Goal: Feedback & Contribution: Submit feedback/report problem

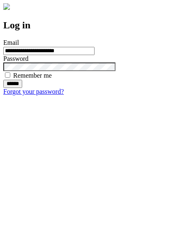
type input "**********"
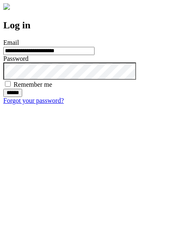
click at [22, 97] on input "******" at bounding box center [12, 93] width 19 height 8
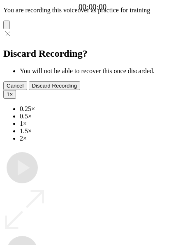
type input "**********"
